Goal: Find specific page/section

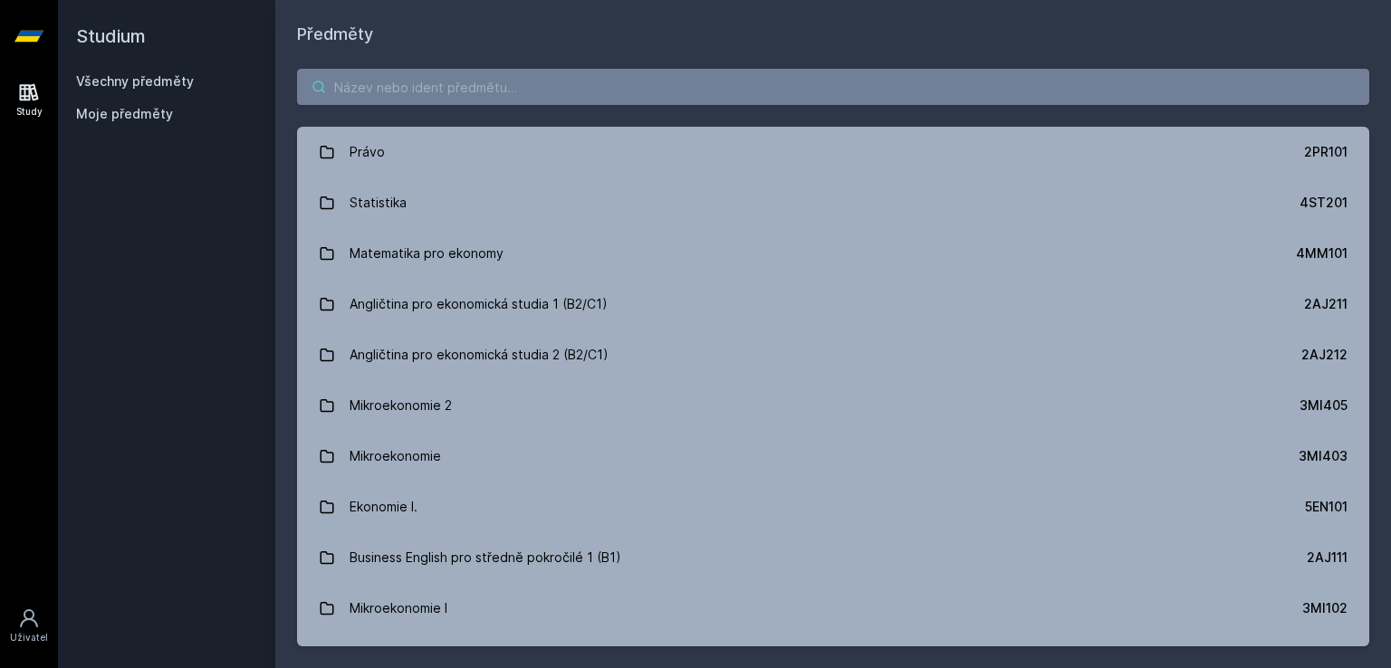
click at [352, 93] on input "search" at bounding box center [833, 87] width 1072 height 36
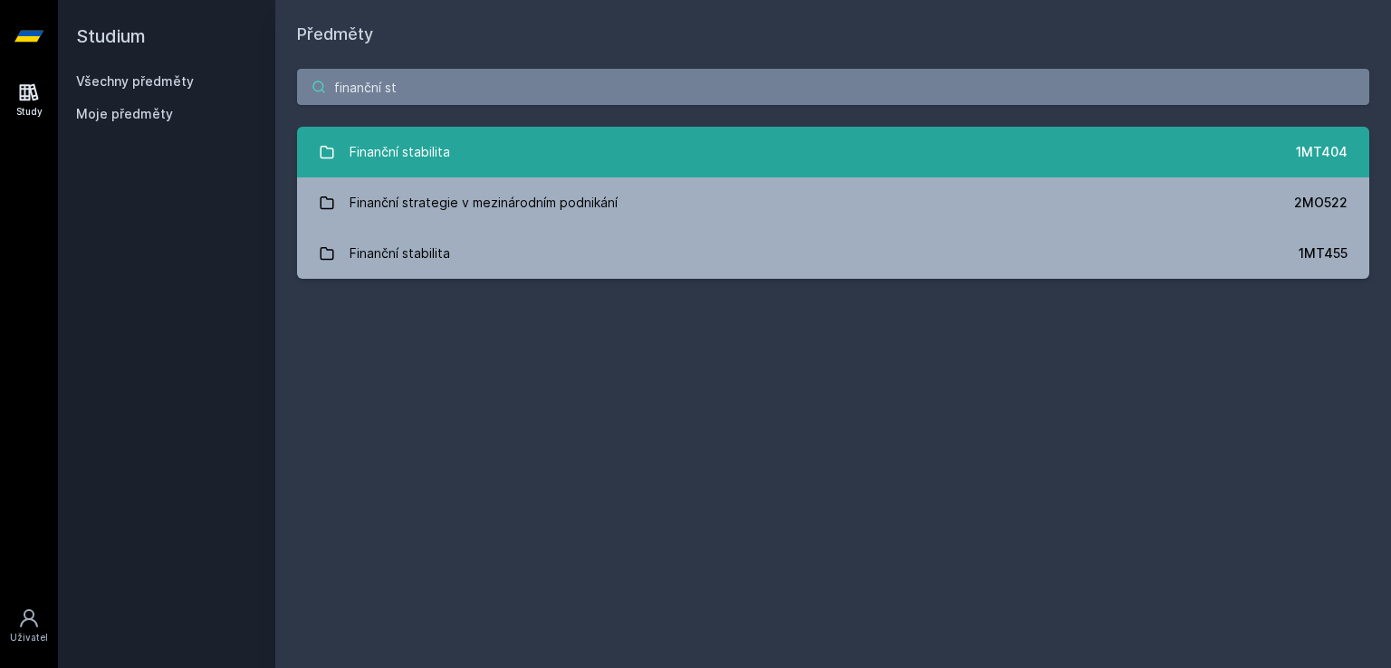
type input "finanční st"
click at [743, 150] on link "Finanční stabilita 1MT404" at bounding box center [833, 152] width 1072 height 51
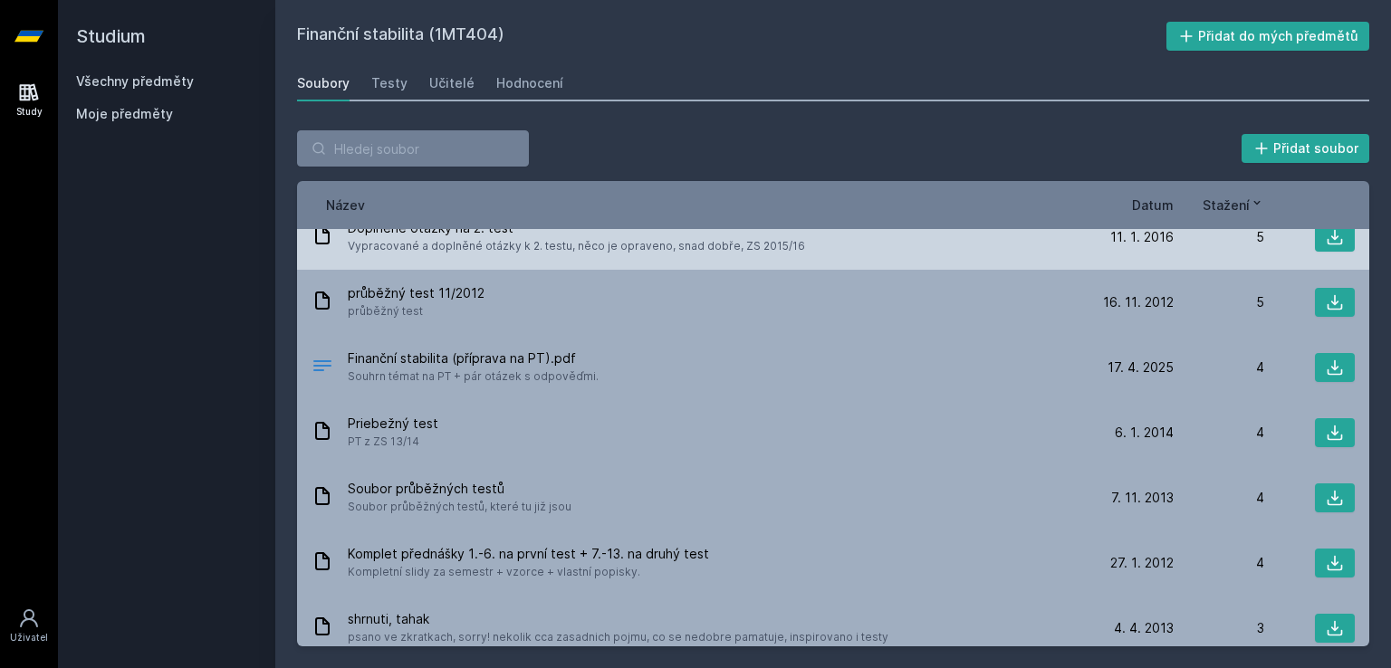
scroll to position [779, 0]
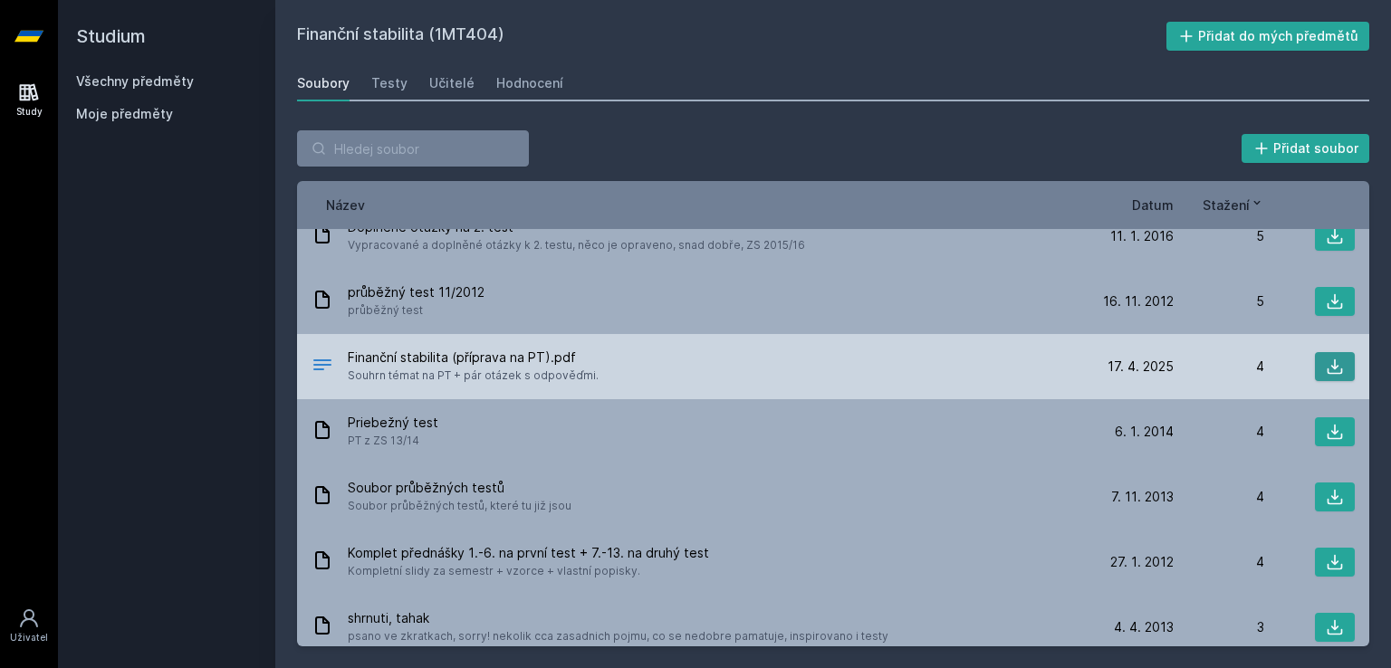
click at [1326, 370] on icon at bounding box center [1335, 367] width 18 height 18
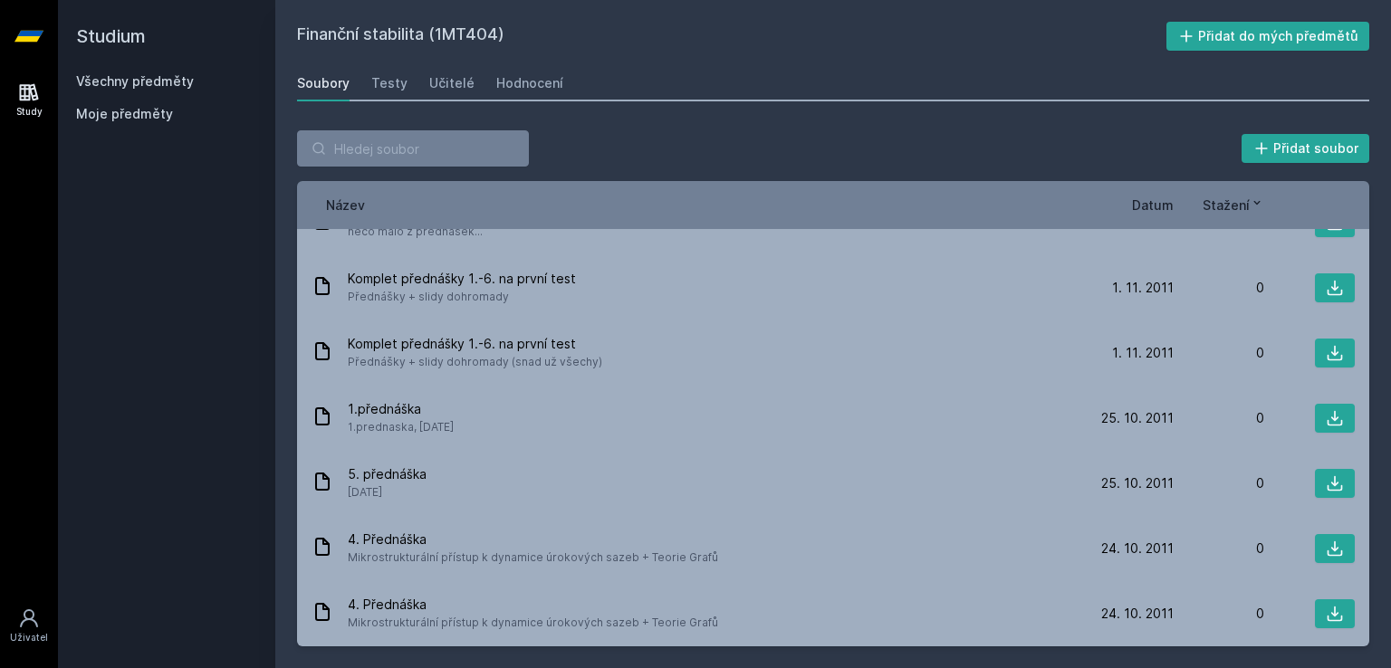
scroll to position [2719, 0]
